Goal: Transaction & Acquisition: Download file/media

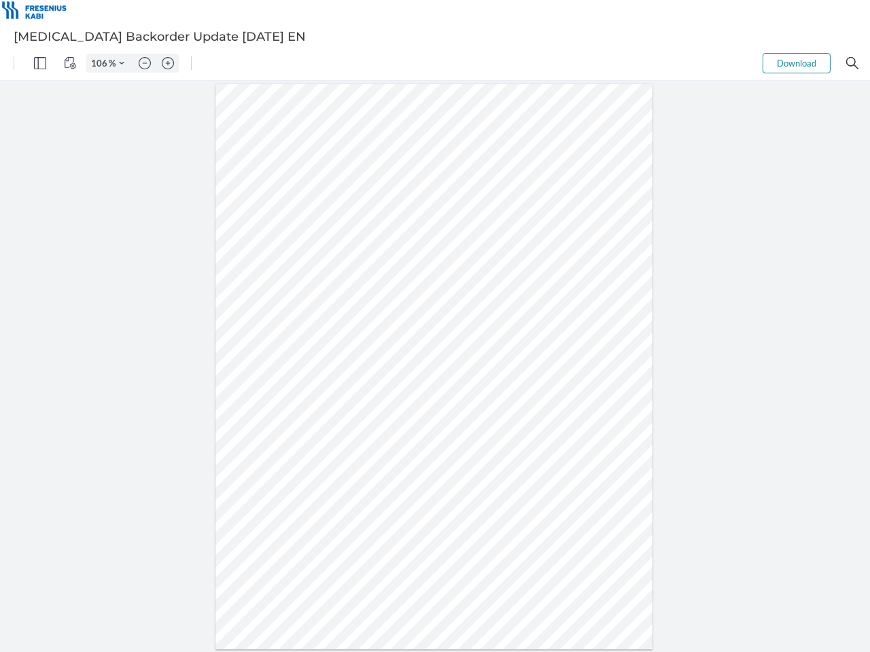
click at [40, 63] on img "Panel" at bounding box center [40, 63] width 12 height 12
click at [70, 63] on img "View Controls" at bounding box center [70, 63] width 12 height 12
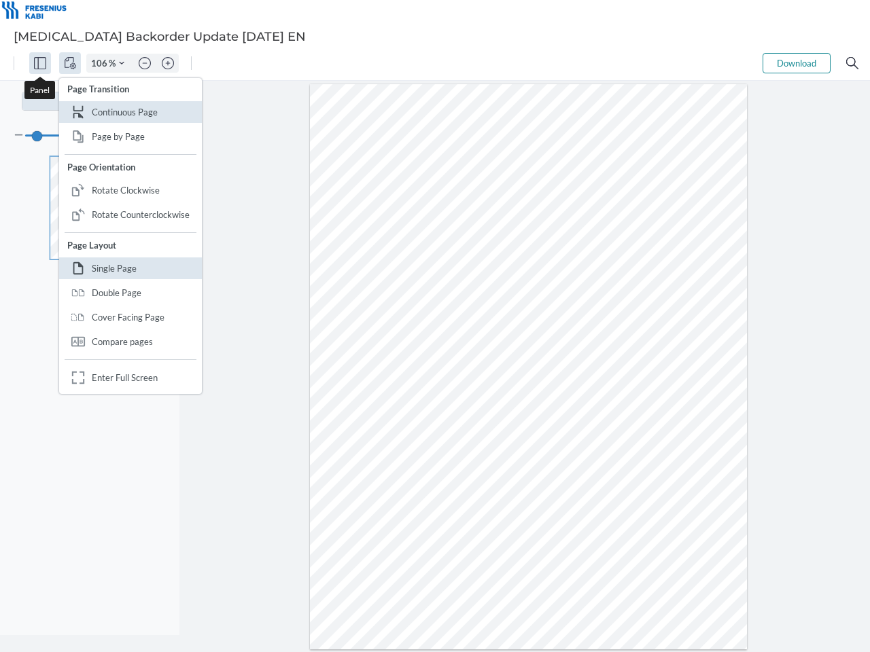
click at [101, 63] on input "106" at bounding box center [98, 63] width 22 height 12
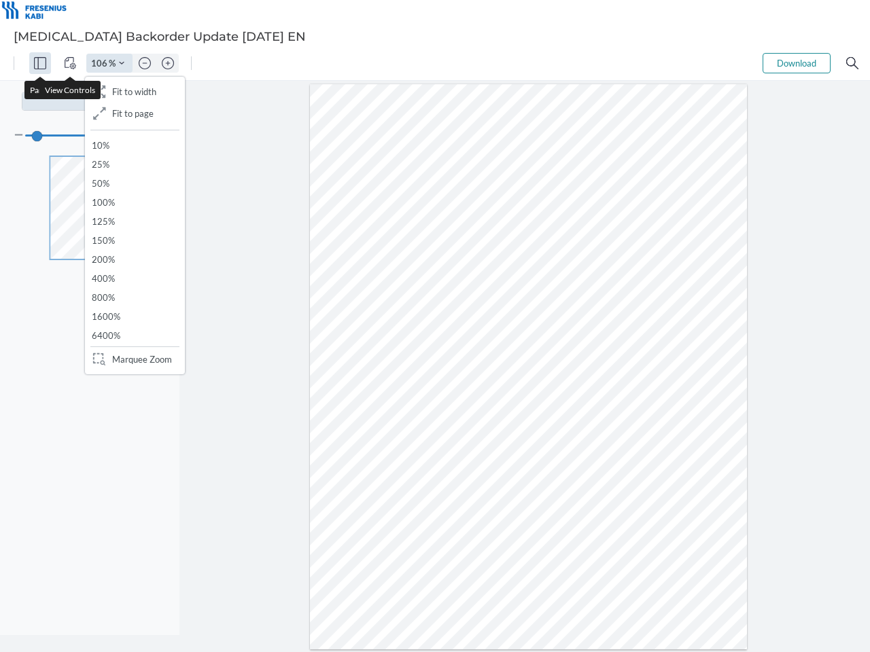
click at [122, 63] on img "Zoom Controls" at bounding box center [121, 62] width 5 height 5
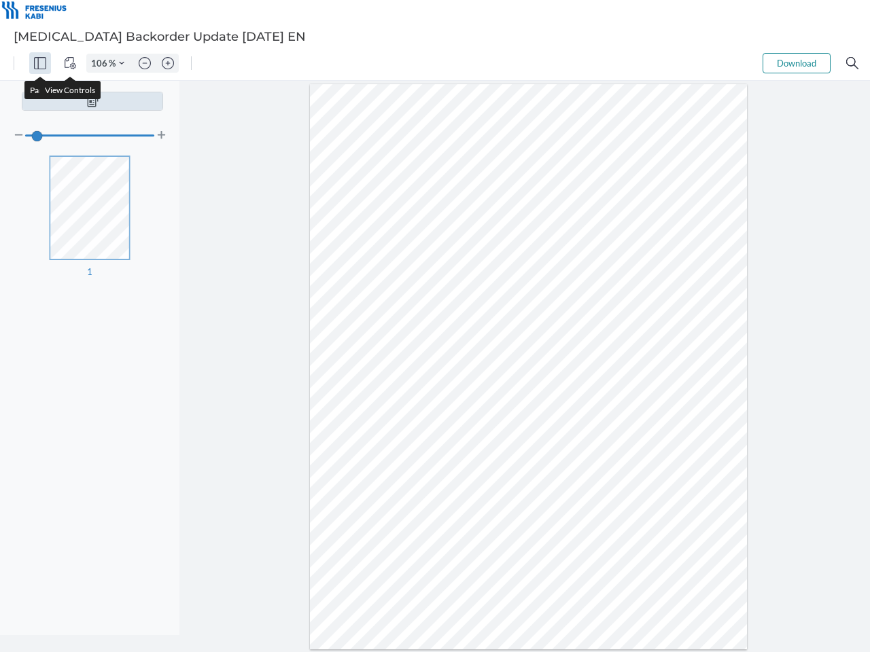
click at [145, 63] on img "Zoom out" at bounding box center [145, 63] width 12 height 12
click at [168, 63] on img "Zoom in" at bounding box center [168, 63] width 12 height 12
type input "106"
click at [796, 63] on button "Download" at bounding box center [796, 63] width 68 height 20
click at [852, 63] on img "Search" at bounding box center [852, 63] width 12 height 12
